Goal: Information Seeking & Learning: Learn about a topic

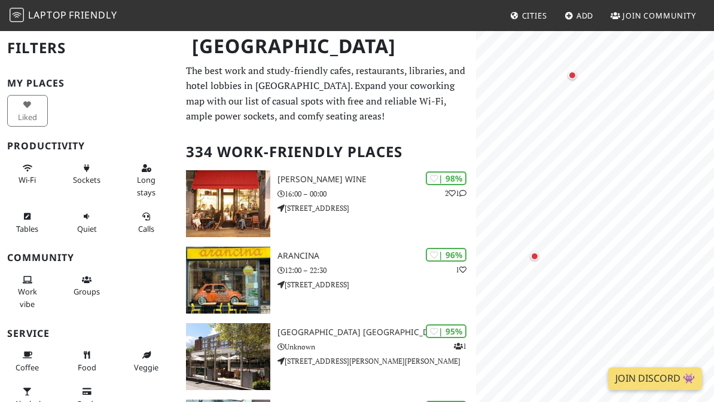
click at [573, 74] on div "Map marker" at bounding box center [572, 75] width 8 height 8
click at [536, 251] on div "Map marker" at bounding box center [535, 257] width 24 height 24
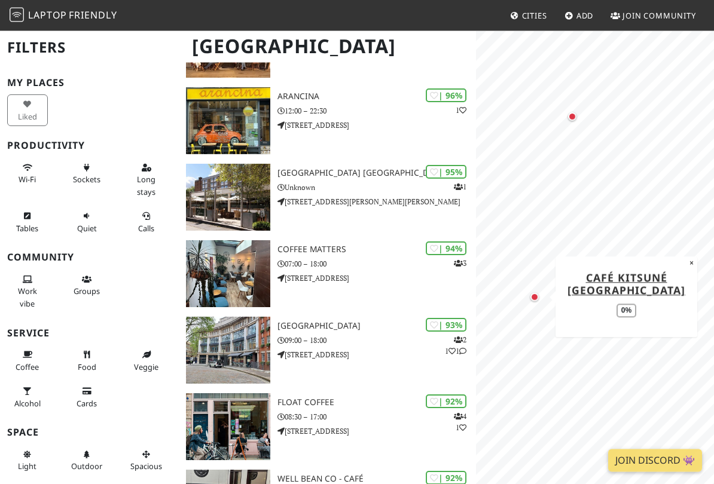
click at [688, 258] on button "×" at bounding box center [691, 262] width 11 height 13
click at [539, 258] on div "Map marker" at bounding box center [545, 261] width 24 height 24
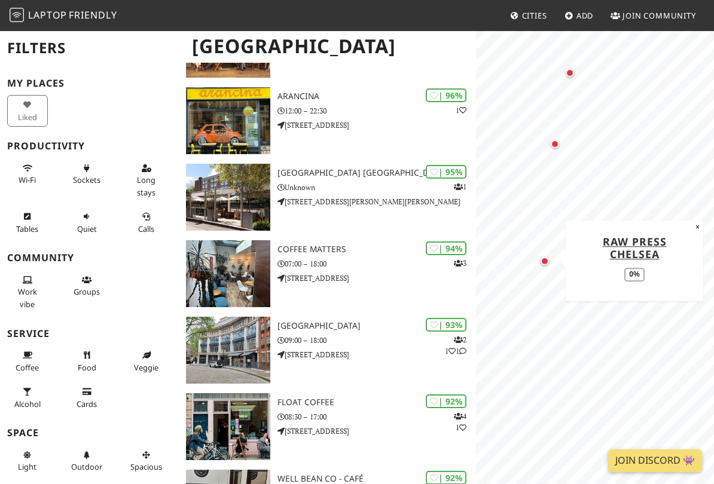
click at [644, 248] on link "Raw Press Chelsea" at bounding box center [635, 247] width 64 height 27
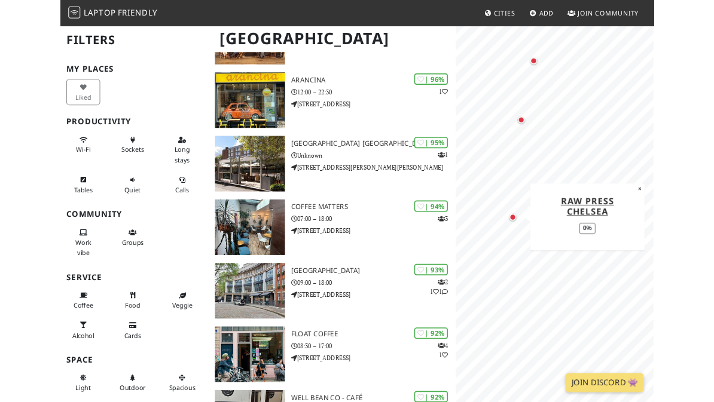
scroll to position [193, 0]
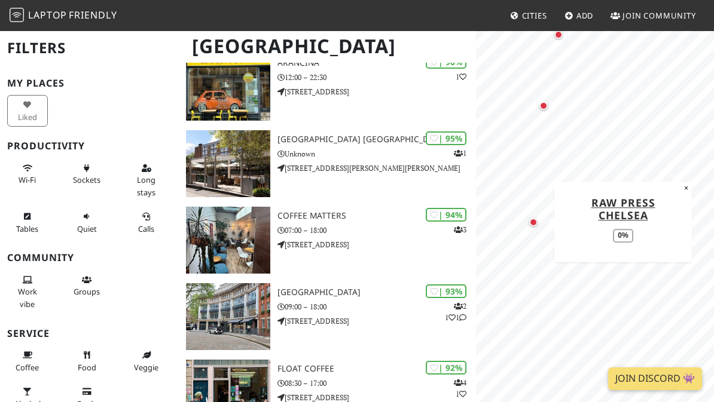
click at [688, 189] on button "×" at bounding box center [685, 188] width 11 height 13
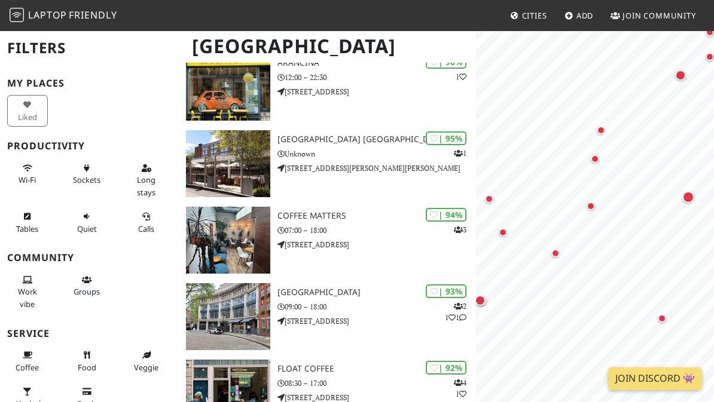
click at [555, 248] on div "Map marker" at bounding box center [555, 254] width 24 height 24
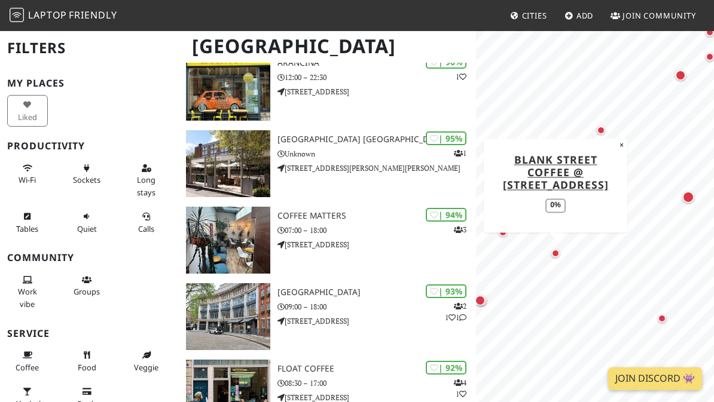
click at [613, 149] on div "Blank Street Coffee @ 67 Kings Road 0%" at bounding box center [556, 186] width 132 height 76
click at [616, 145] on button "×" at bounding box center [621, 145] width 11 height 13
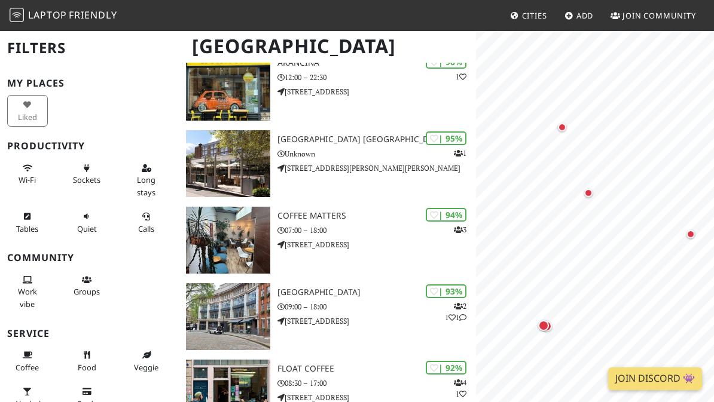
click at [591, 195] on div "Map marker" at bounding box center [588, 193] width 8 height 8
click at [598, 125] on link "PJ's Chelsea Brasserie" at bounding box center [588, 118] width 75 height 27
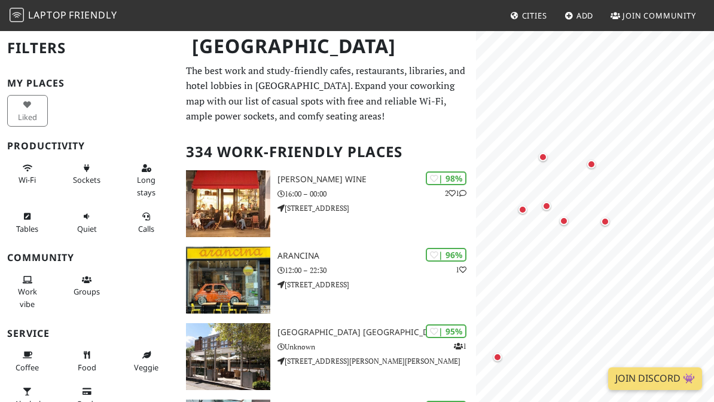
click at [592, 163] on div "Map marker" at bounding box center [591, 164] width 8 height 8
click at [546, 157] on div "Map marker" at bounding box center [543, 157] width 8 height 8
click at [548, 205] on div "Map marker" at bounding box center [546, 206] width 8 height 8
click at [537, 157] on div "Map marker" at bounding box center [543, 157] width 24 height 24
click at [627, 143] on link "Caffè Nero @ Golden Hind" at bounding box center [633, 143] width 84 height 27
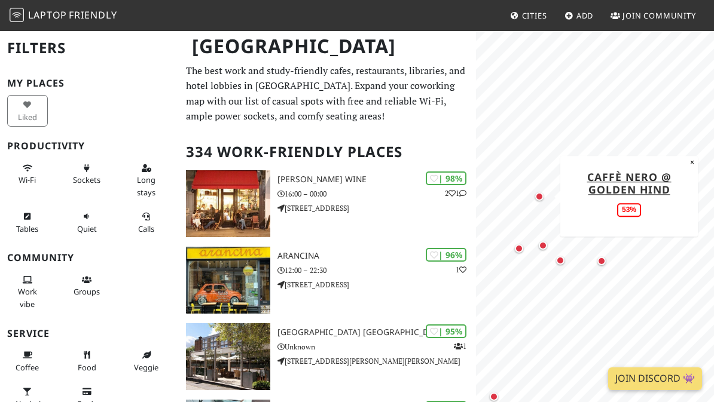
click at [521, 250] on div "Map marker" at bounding box center [519, 249] width 8 height 8
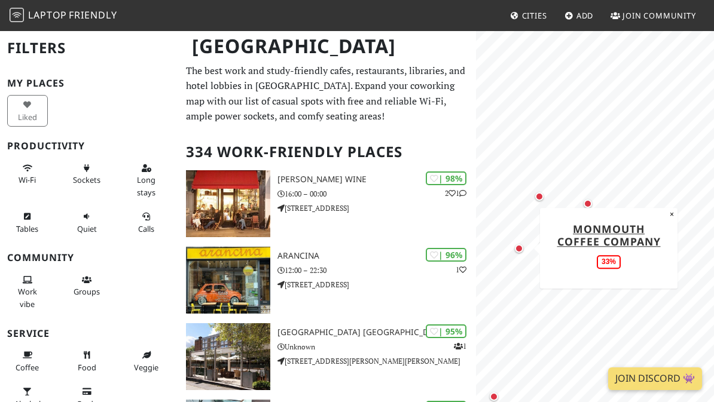
click at [550, 187] on div "Map marker" at bounding box center [539, 197] width 24 height 24
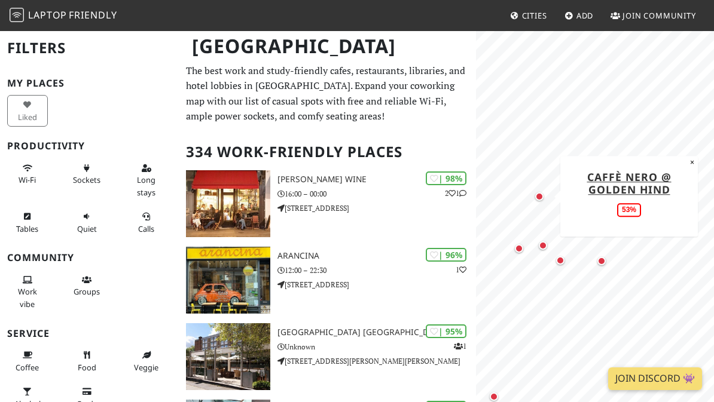
click at [547, 247] on div "Map marker" at bounding box center [543, 246] width 24 height 24
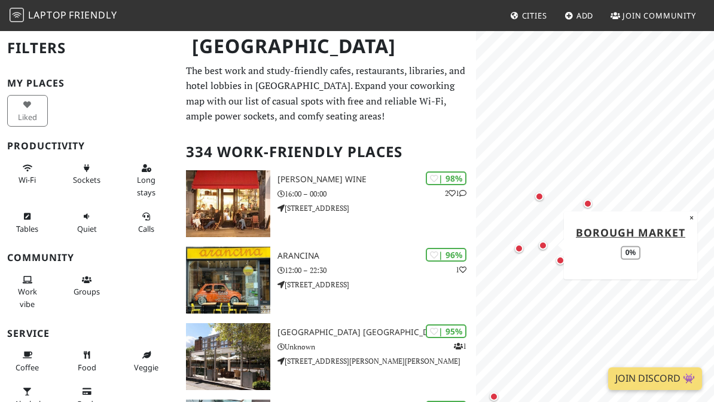
click at [563, 268] on div "Map marker" at bounding box center [560, 261] width 24 height 24
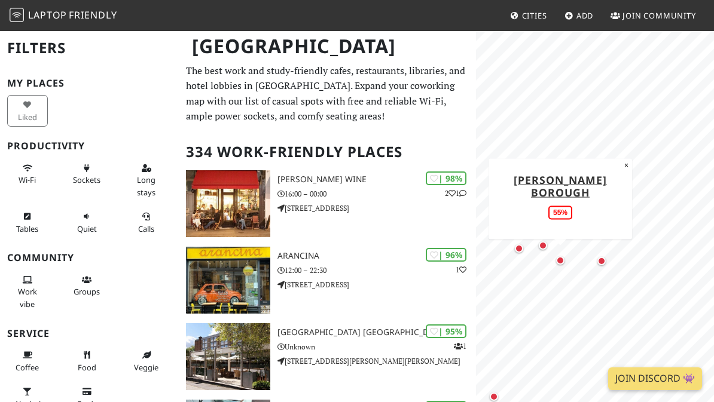
click at [589, 192] on link "LEON Borough" at bounding box center [560, 185] width 93 height 27
click at [599, 261] on div "Map marker" at bounding box center [601, 261] width 8 height 8
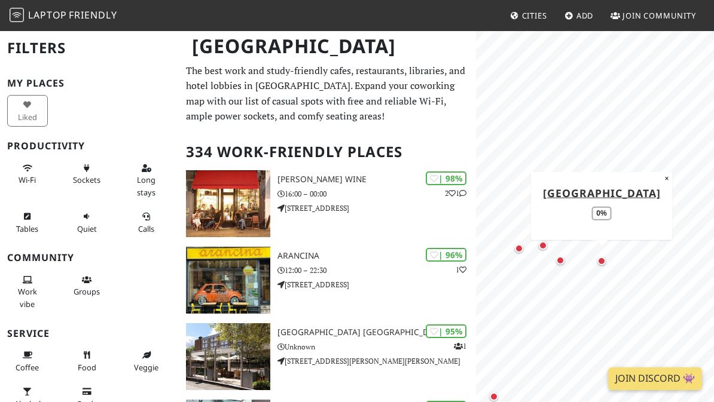
click at [621, 185] on link "London Bridge Hotel" at bounding box center [602, 192] width 118 height 14
click at [594, 201] on div "Map marker" at bounding box center [588, 204] width 24 height 24
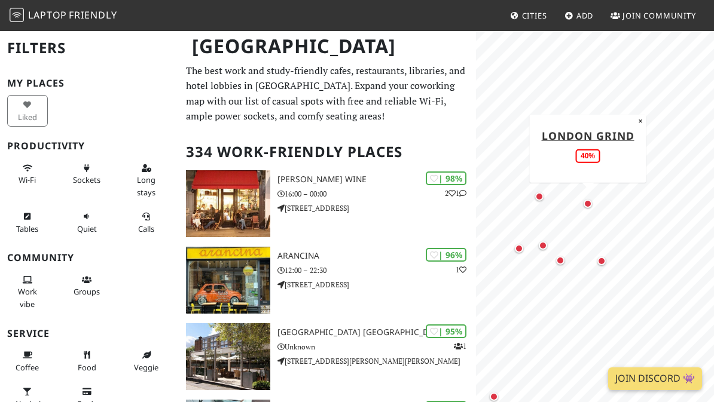
click at [616, 137] on link "London Grind" at bounding box center [588, 135] width 93 height 14
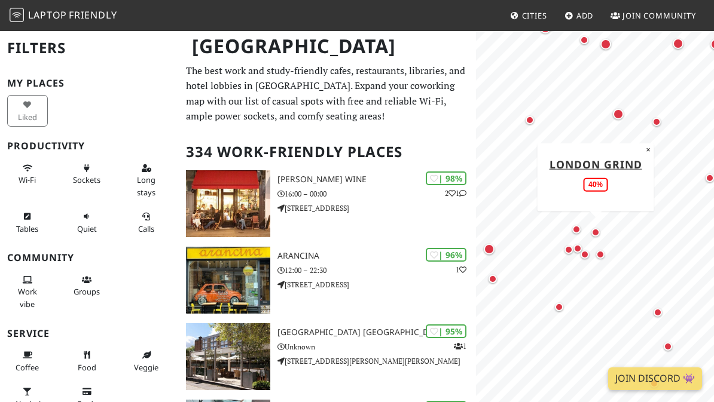
click at [658, 124] on div "Map marker" at bounding box center [656, 122] width 8 height 8
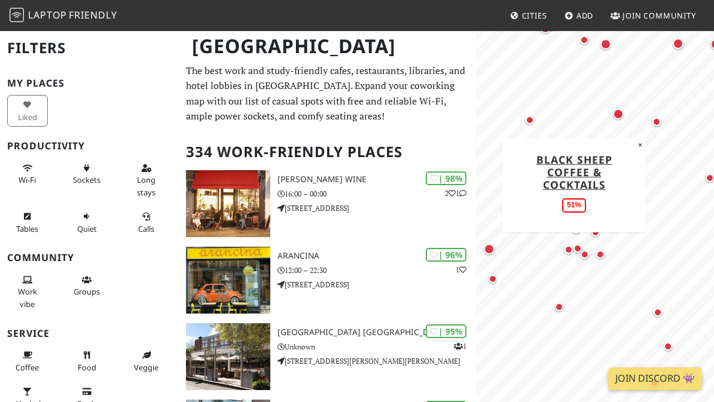
click at [619, 121] on div "Map marker" at bounding box center [618, 114] width 24 height 24
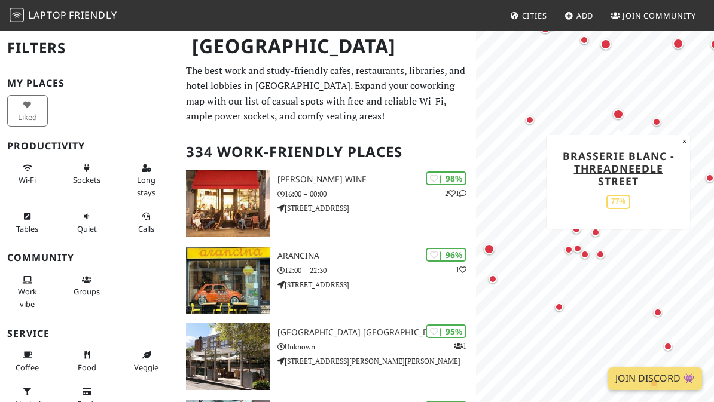
click at [530, 115] on div "Map marker" at bounding box center [530, 120] width 24 height 24
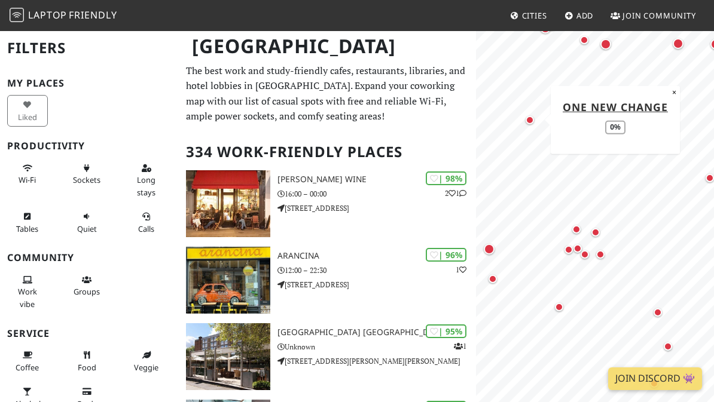
click at [644, 101] on link "One New Change" at bounding box center [615, 106] width 105 height 14
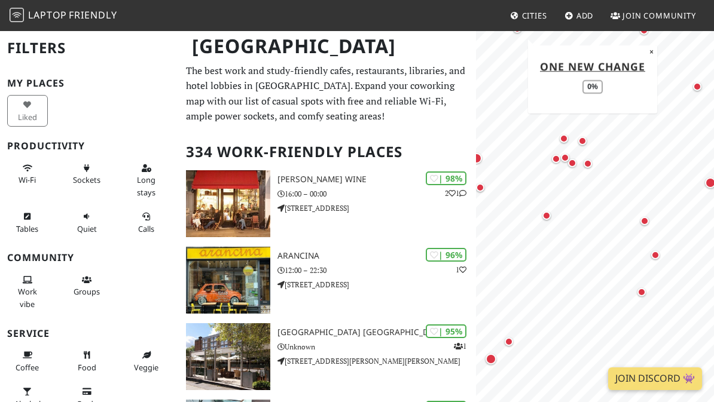
click at [549, 216] on div "Map marker" at bounding box center [546, 216] width 8 height 8
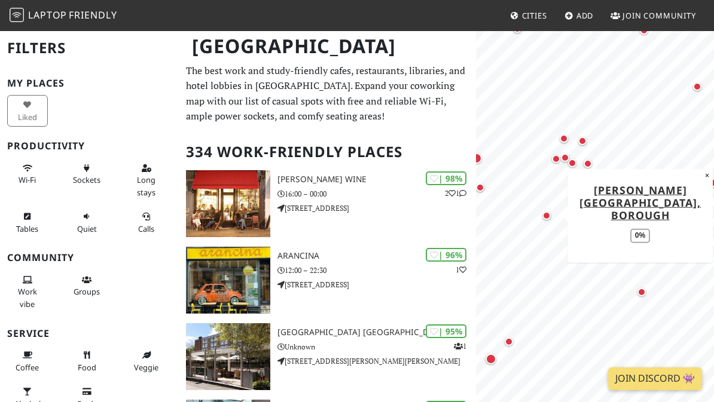
click at [619, 200] on link "John Harvard Library, Borough" at bounding box center [639, 201] width 121 height 39
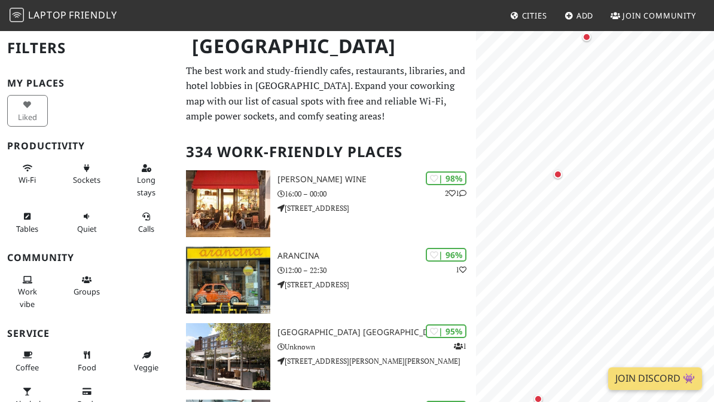
click at [553, 175] on div "Map marker" at bounding box center [558, 175] width 24 height 24
click at [578, 104] on link "Café Kitsuné [GEOGRAPHIC_DATA]" at bounding box center [558, 99] width 118 height 27
click at [607, 134] on div "Map marker" at bounding box center [610, 133] width 8 height 8
click at [575, 193] on div "Map marker" at bounding box center [579, 200] width 24 height 24
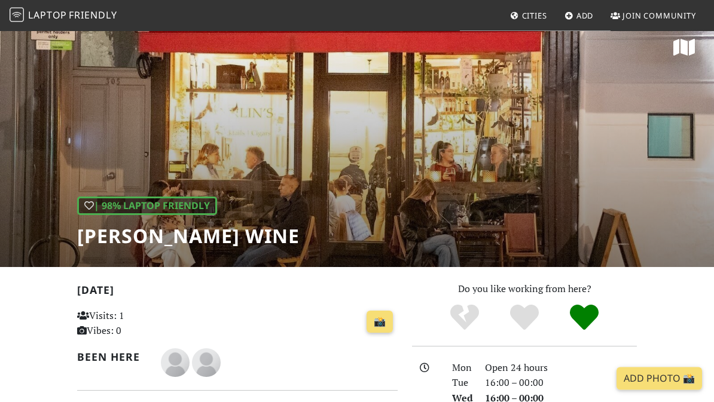
scroll to position [4, 0]
